Goal: Obtain resource: Download file/media

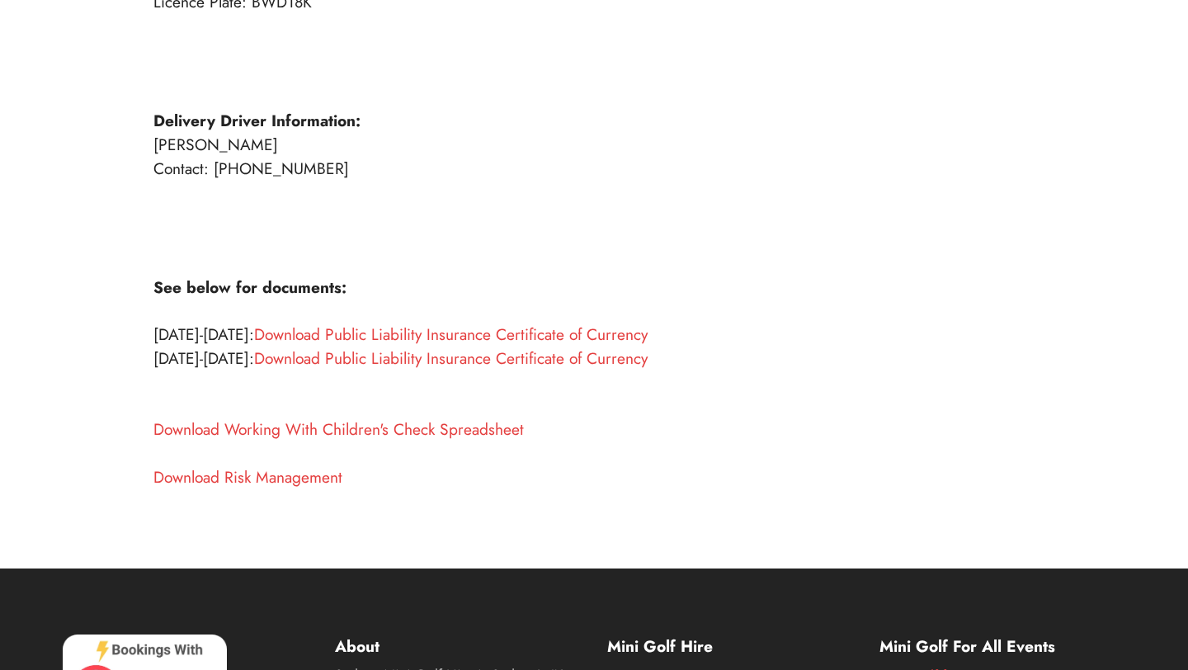
scroll to position [563, 0]
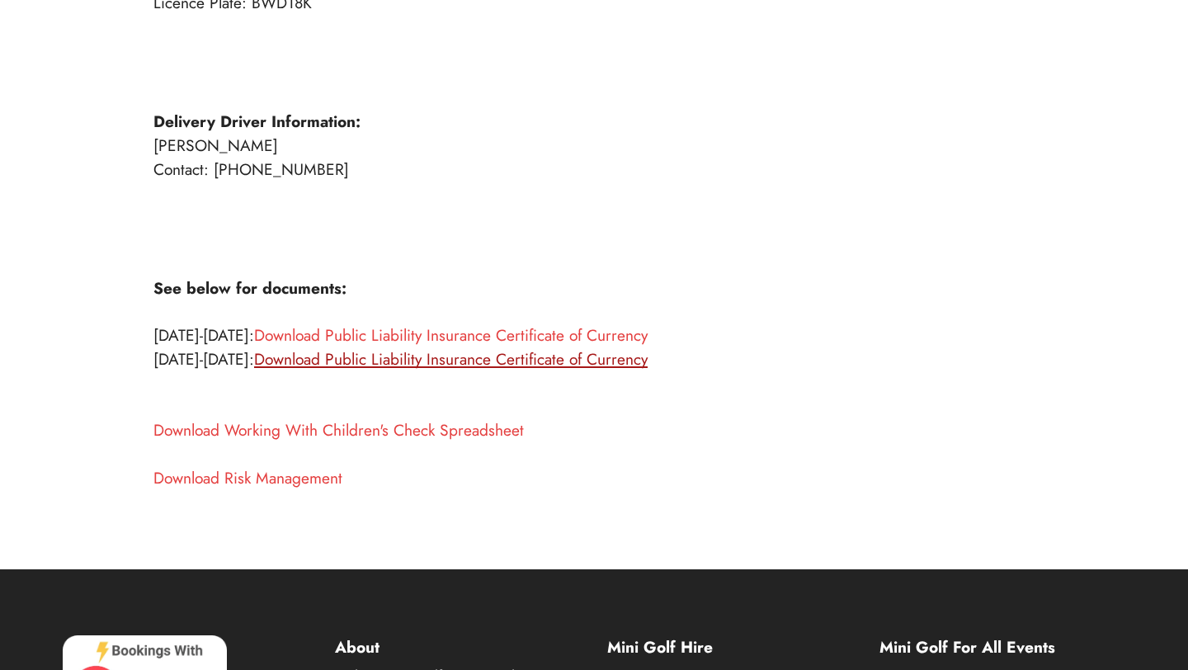
click at [462, 357] on link "Download Public Liability Insurance Certificate of Currency" at bounding box center [450, 358] width 393 height 23
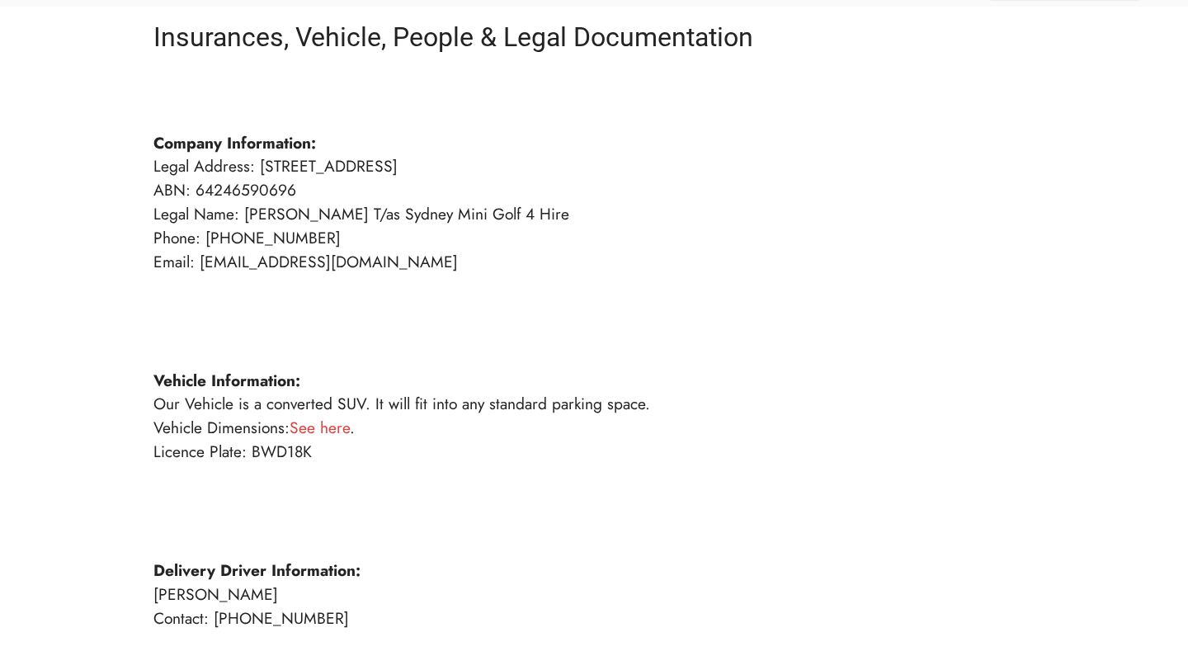
scroll to position [142, 0]
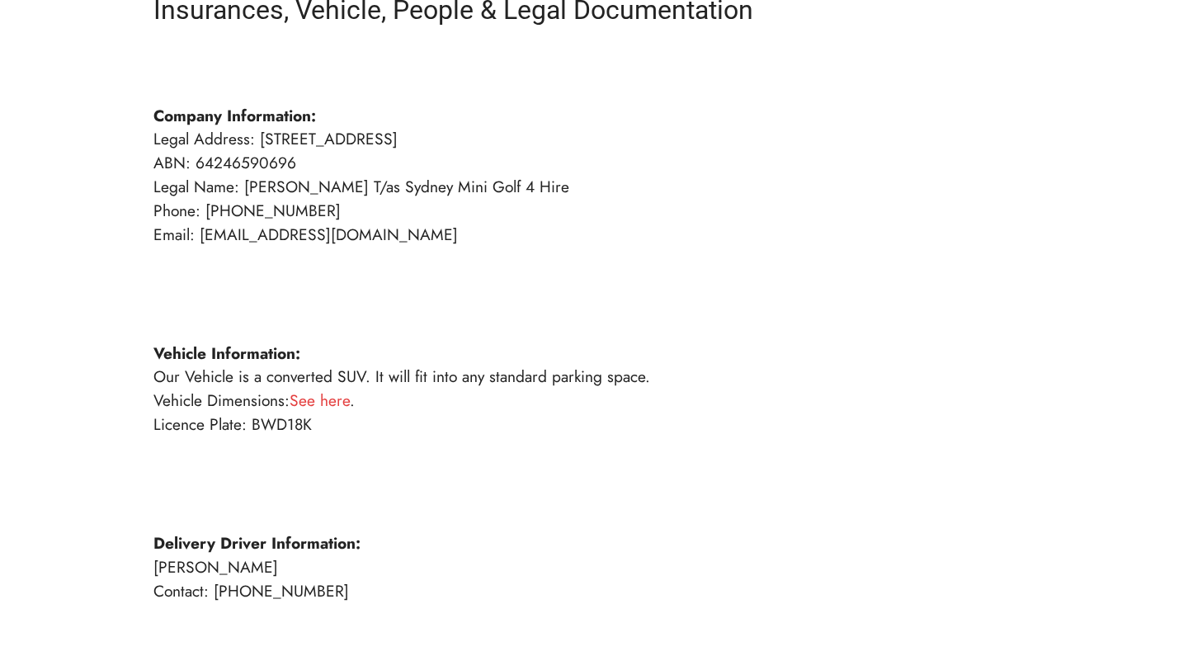
click at [337, 420] on p "Company Information: Legal Address: [STREET_ADDRESS] ABN: 64246590696 Legal Nam…" at bounding box center [593, 483] width 881 height 855
drag, startPoint x: 318, startPoint y: 426, endPoint x: 252, endPoint y: 428, distance: 66.0
click at [252, 428] on p "Company Information: Legal Address: [STREET_ADDRESS] ABN: 64246590696 Legal Nam…" at bounding box center [593, 483] width 881 height 855
click at [360, 429] on p "Company Information: Legal Address: [STREET_ADDRESS] ABN: 64246590696 Legal Nam…" at bounding box center [593, 483] width 881 height 855
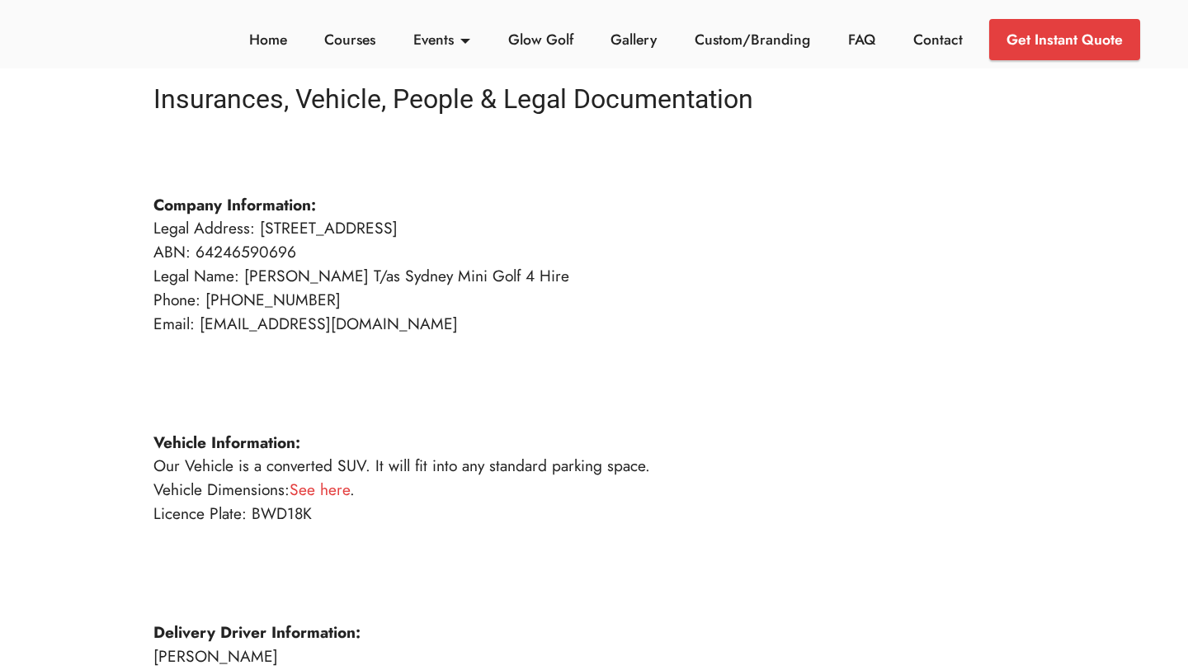
scroll to position [98, 0]
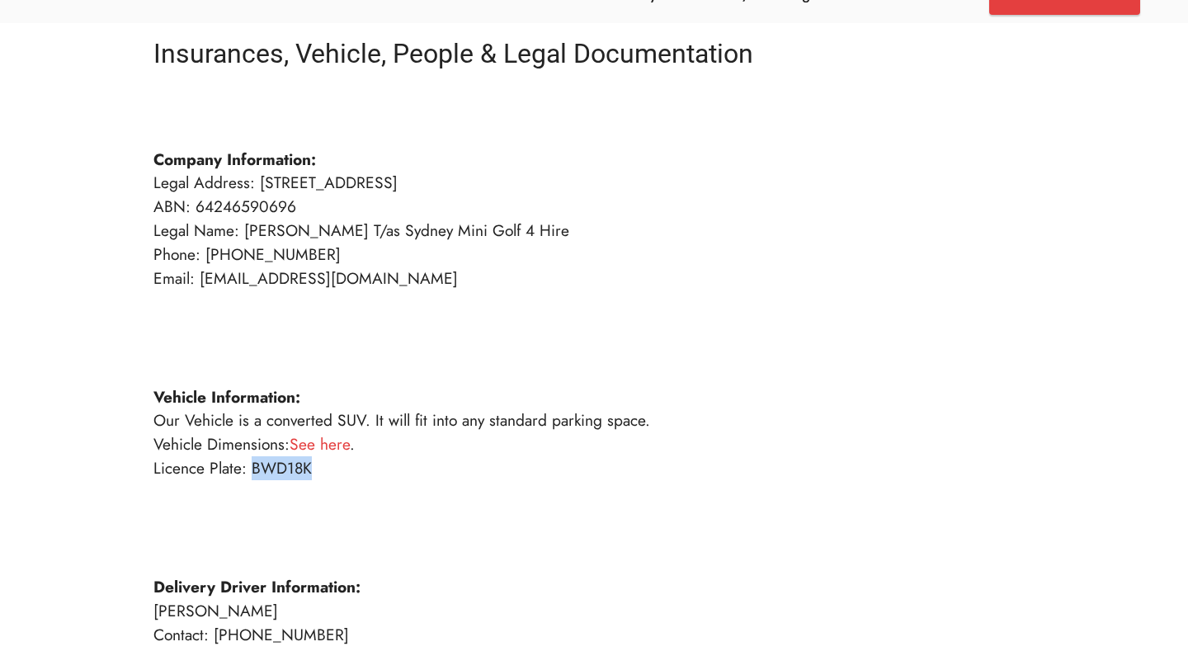
drag, startPoint x: 311, startPoint y: 473, endPoint x: 252, endPoint y: 472, distance: 59.4
click at [252, 472] on p "Company Information: Legal Address: [STREET_ADDRESS] ABN: 64246590696 Legal Nam…" at bounding box center [593, 527] width 881 height 855
copy p "BWD18K"
click at [333, 470] on p "Company Information: Legal Address: [STREET_ADDRESS] ABN: 64246590696 Legal Nam…" at bounding box center [593, 527] width 881 height 855
drag, startPoint x: 333, startPoint y: 470, endPoint x: 120, endPoint y: 470, distance: 213.6
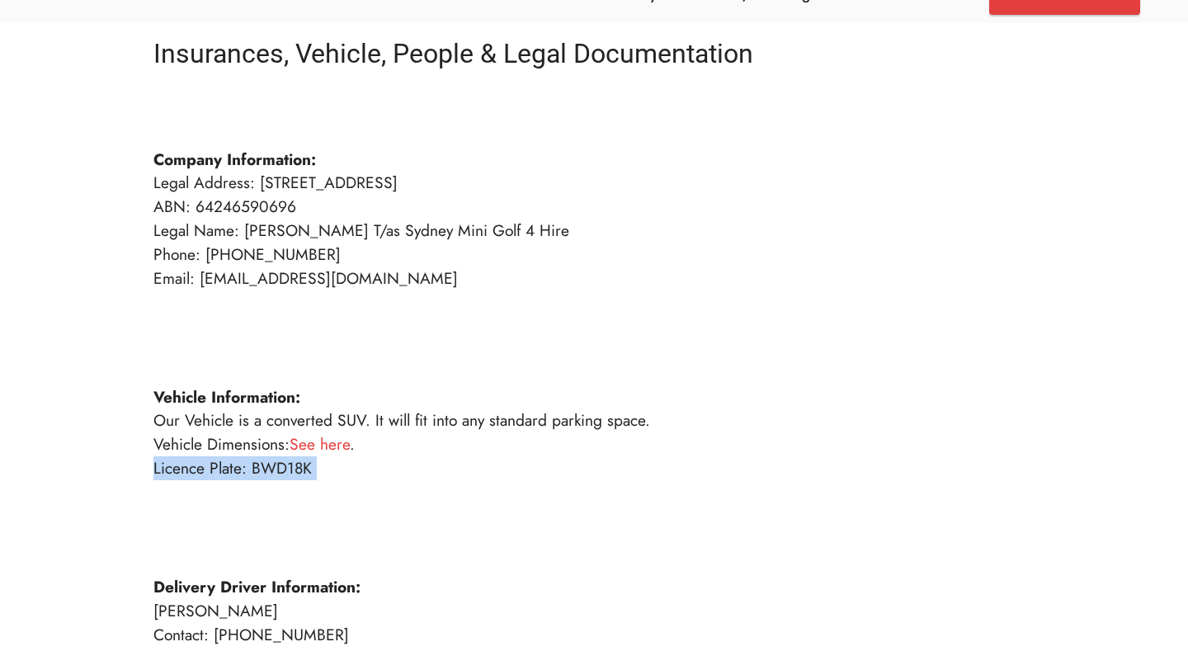
click at [120, 470] on div "Insurances, Vehicle, People & Legal Documentation Company Information: Legal Ad…" at bounding box center [593, 501] width 1089 height 934
copy p "Licence Plate: BWD18K"
